Goal: Find specific page/section: Find specific page/section

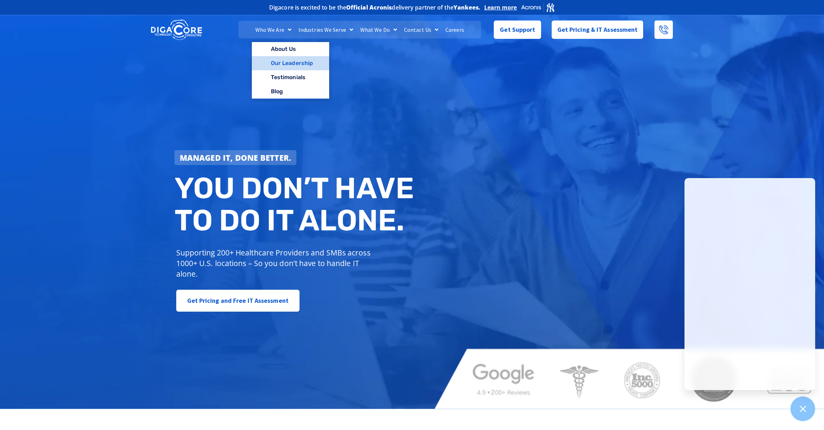
click at [278, 64] on link "Our Leadership" at bounding box center [290, 63] width 77 height 14
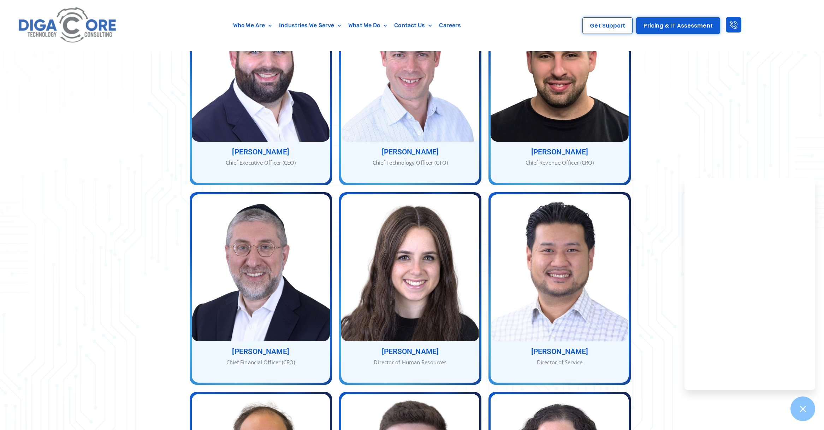
scroll to position [345, 0]
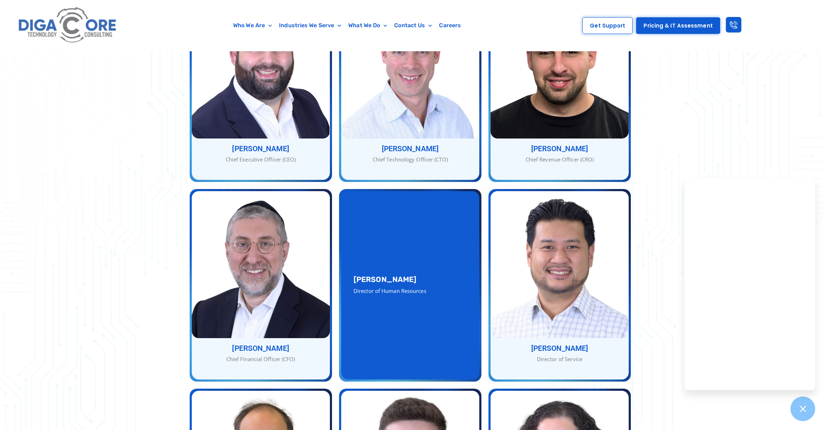
click at [401, 275] on h3 "[PERSON_NAME]" at bounding box center [409, 278] width 113 height 7
click at [392, 275] on h3 "[PERSON_NAME]" at bounding box center [409, 278] width 113 height 7
